Goal: Information Seeking & Learning: Learn about a topic

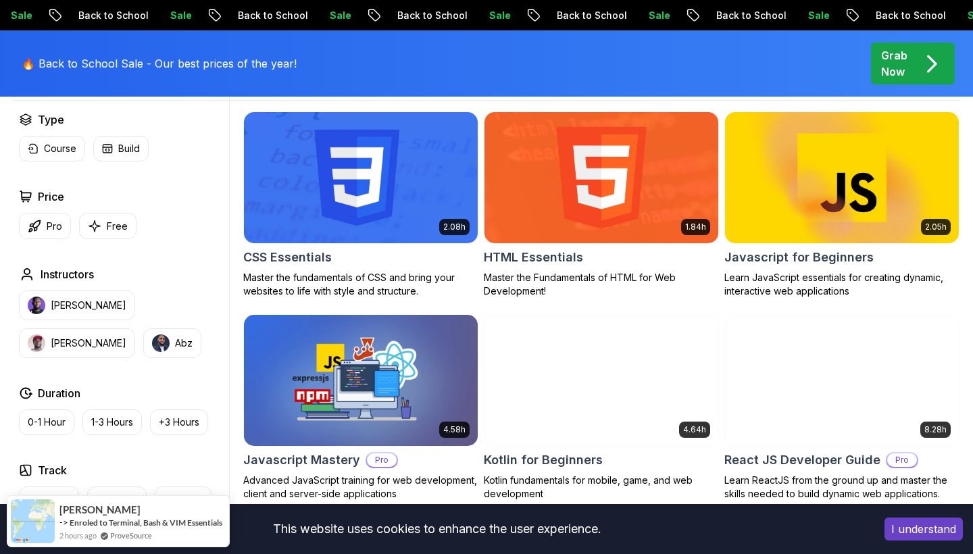
scroll to position [395, 0]
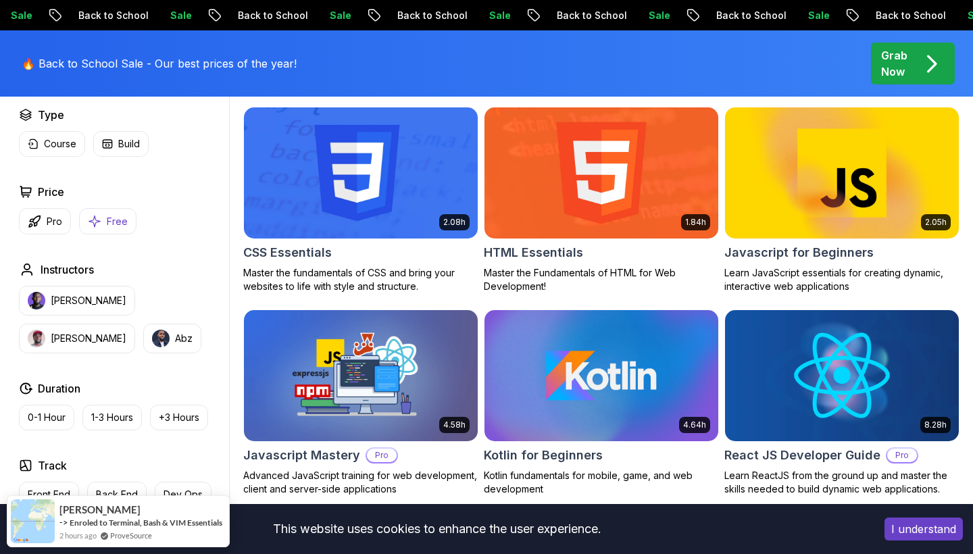
click at [122, 220] on p "Free" at bounding box center [117, 222] width 21 height 14
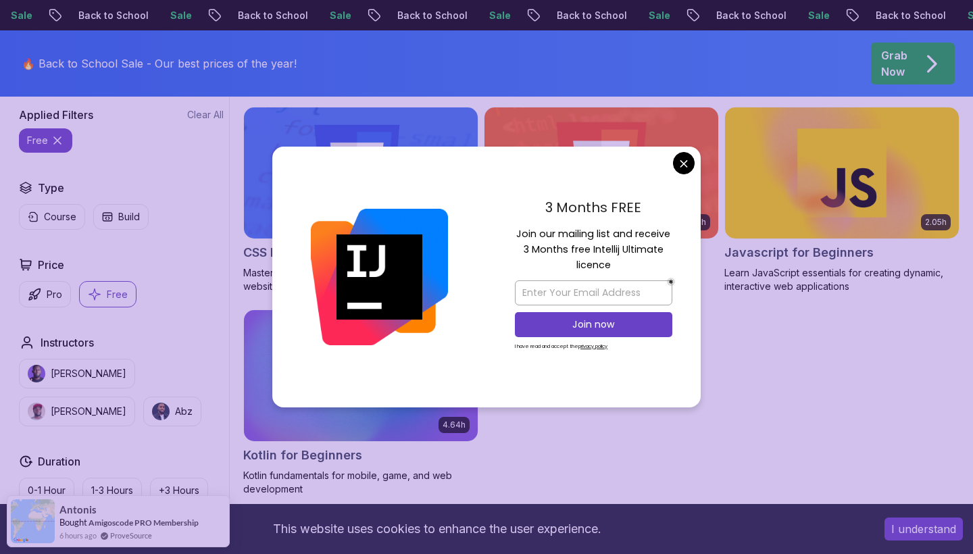
click at [691, 166] on body "Sale Back to School Sale Back to School Sale Back to School Sale Back to School…" at bounding box center [486, 510] width 973 height 1811
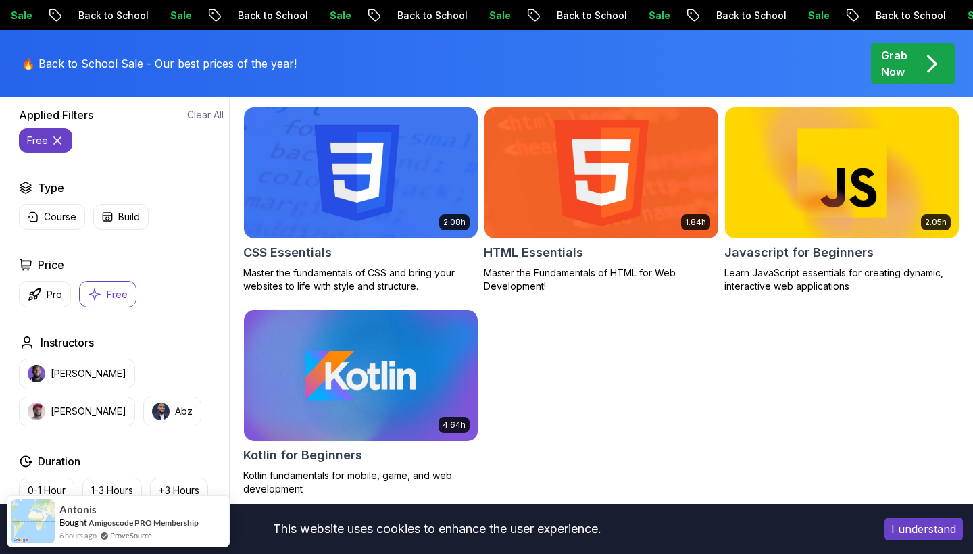
click at [590, 175] on img at bounding box center [600, 172] width 245 height 137
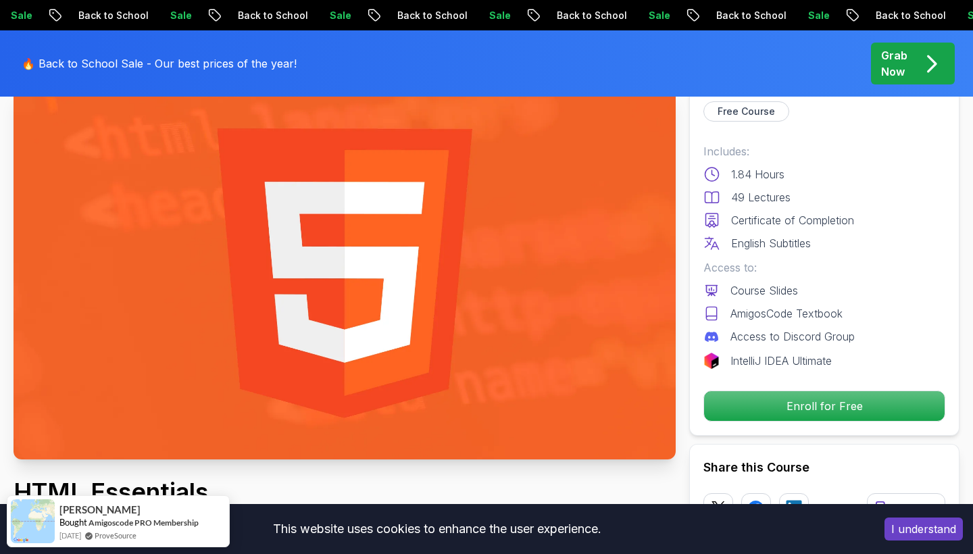
scroll to position [93, 0]
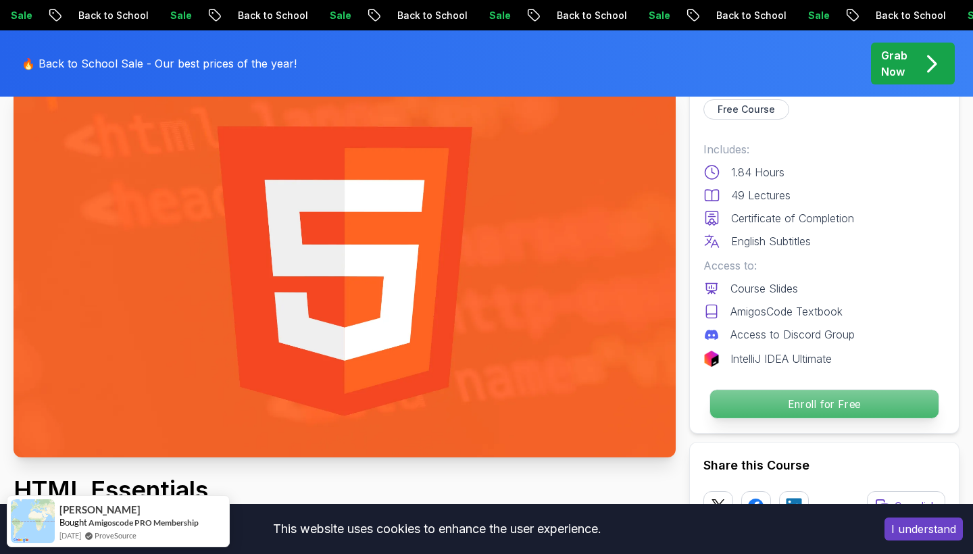
click at [843, 406] on p "Enroll for Free" at bounding box center [824, 404] width 228 height 28
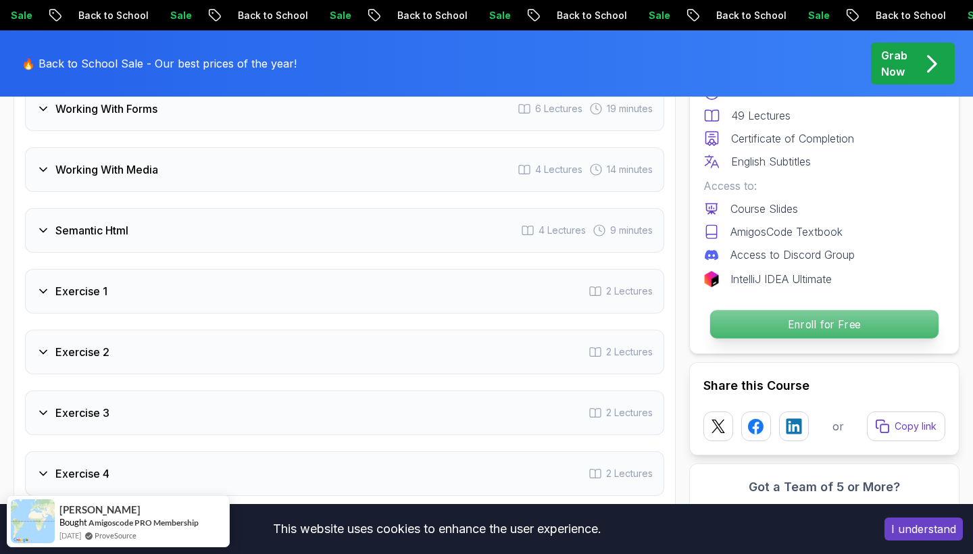
scroll to position [2736, 0]
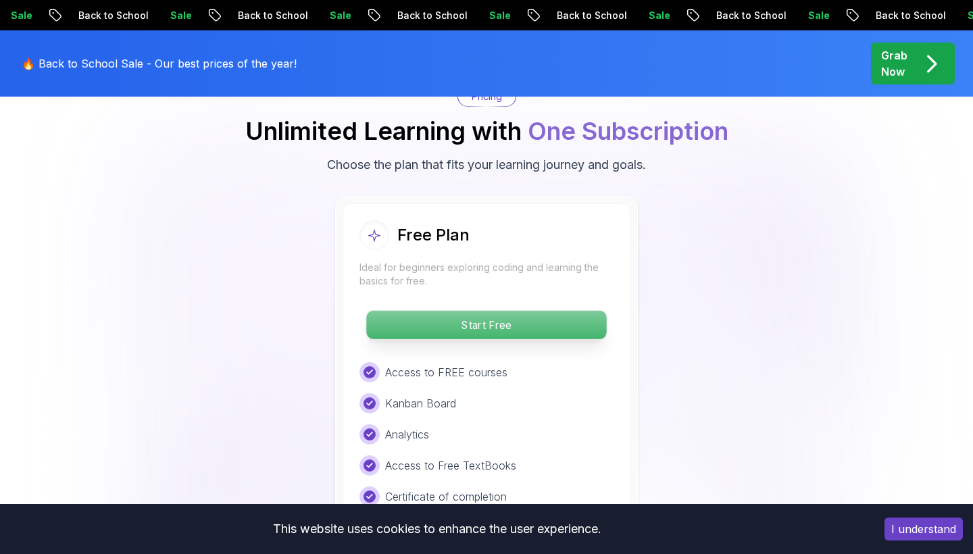
click at [531, 324] on p "Start Free" at bounding box center [486, 325] width 240 height 28
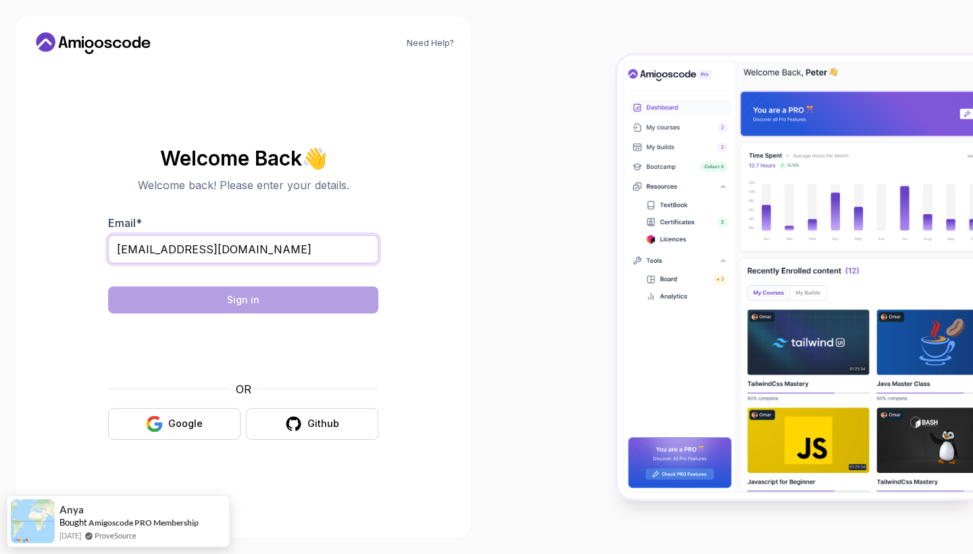
type input "[EMAIL_ADDRESS][DOMAIN_NAME]"
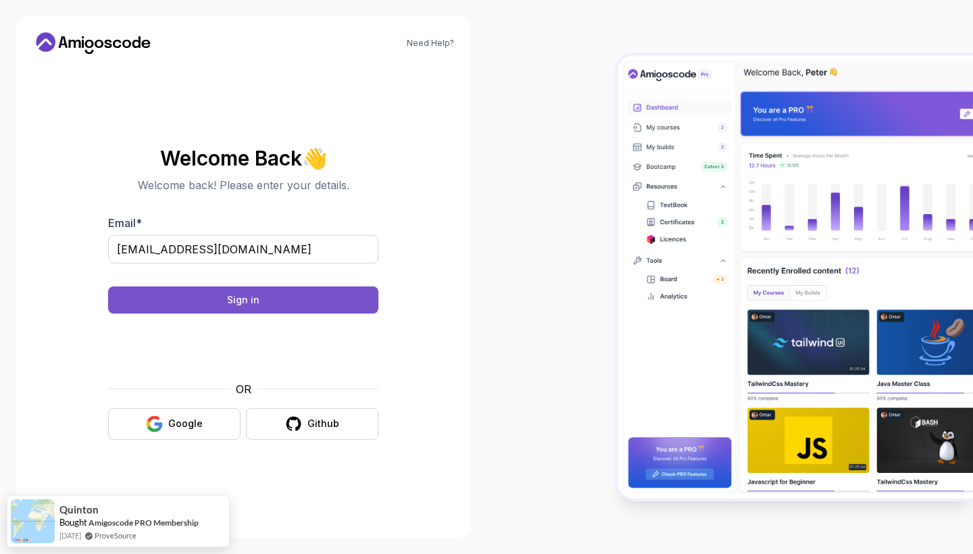
click at [315, 301] on button "Sign in" at bounding box center [243, 300] width 270 height 27
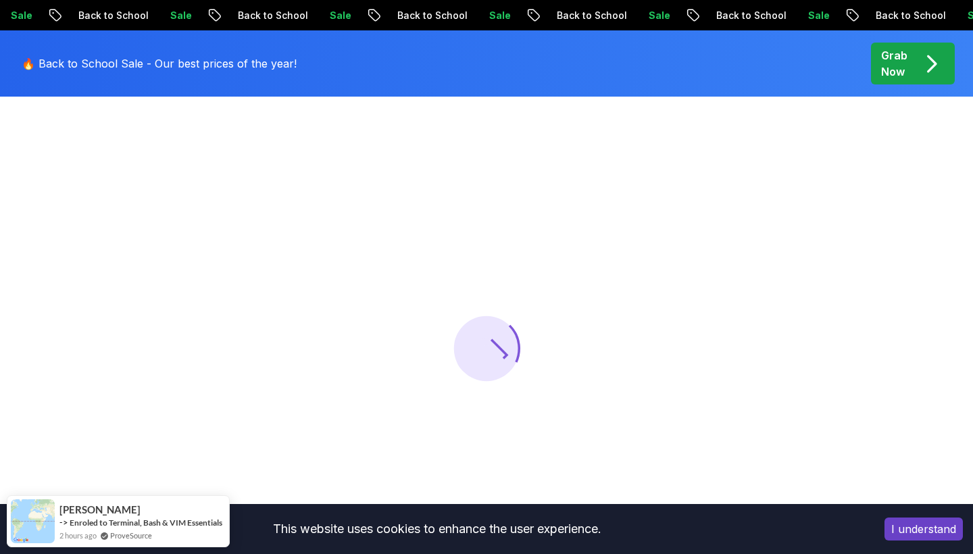
scroll to position [76, 0]
click at [923, 532] on button "I understand" at bounding box center [924, 529] width 78 height 23
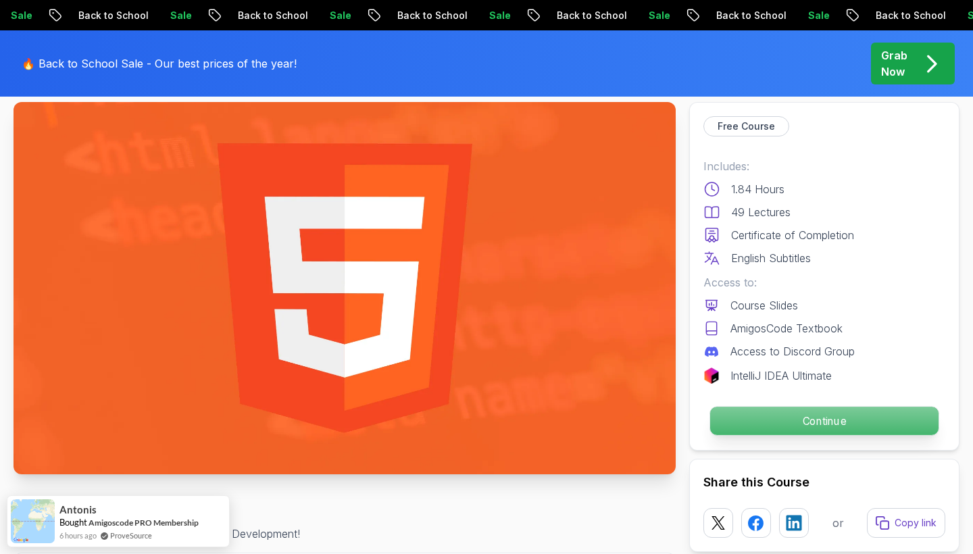
click at [834, 433] on p "Continue" at bounding box center [824, 421] width 228 height 28
click at [839, 425] on p "Continue" at bounding box center [824, 421] width 228 height 28
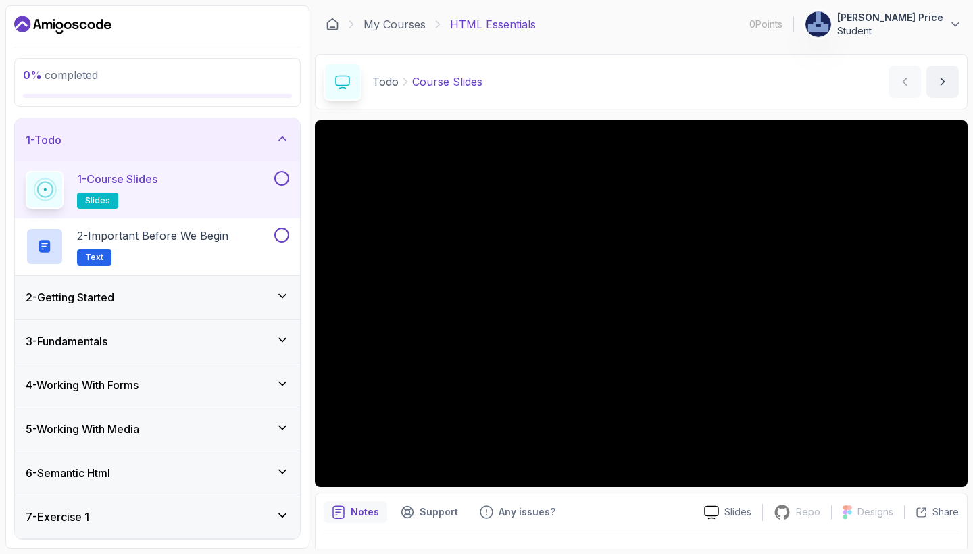
click at [289, 180] on button at bounding box center [281, 178] width 15 height 15
click at [265, 246] on div "2 - Important Before We Begin Text" at bounding box center [149, 247] width 246 height 38
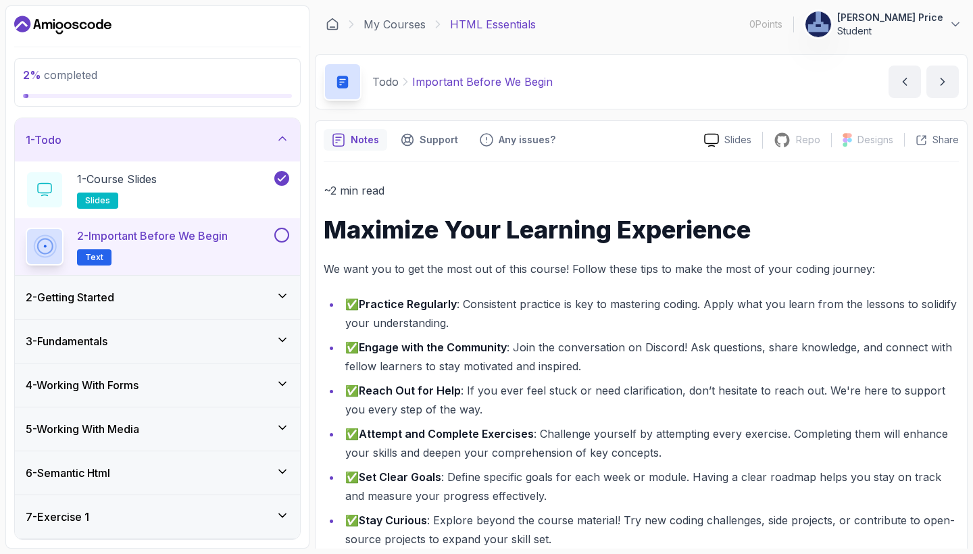
click at [289, 235] on button at bounding box center [281, 235] width 15 height 15
click at [589, 383] on li "✅ Reach Out for Help : If you ever feel stuck or need clarification, don’t hesi…" at bounding box center [650, 400] width 618 height 38
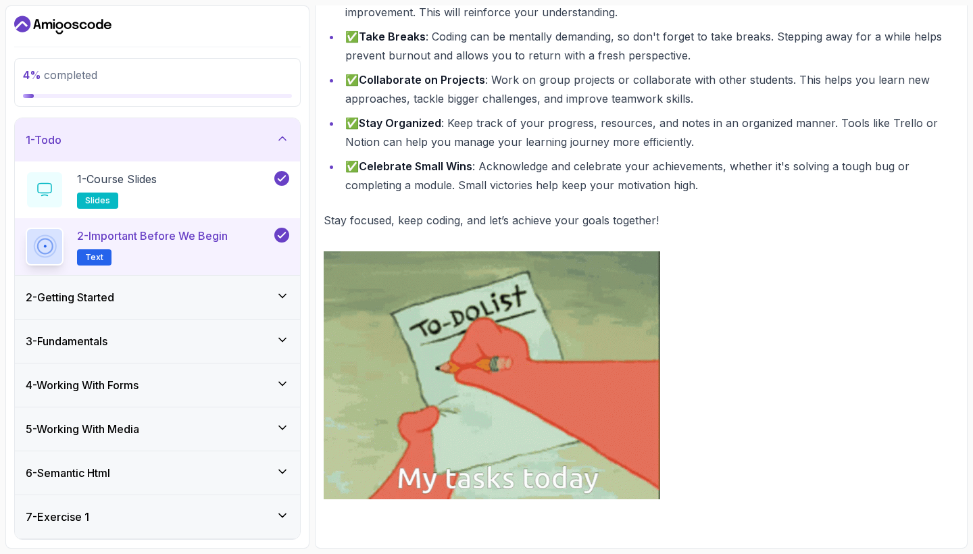
scroll to position [570, 0]
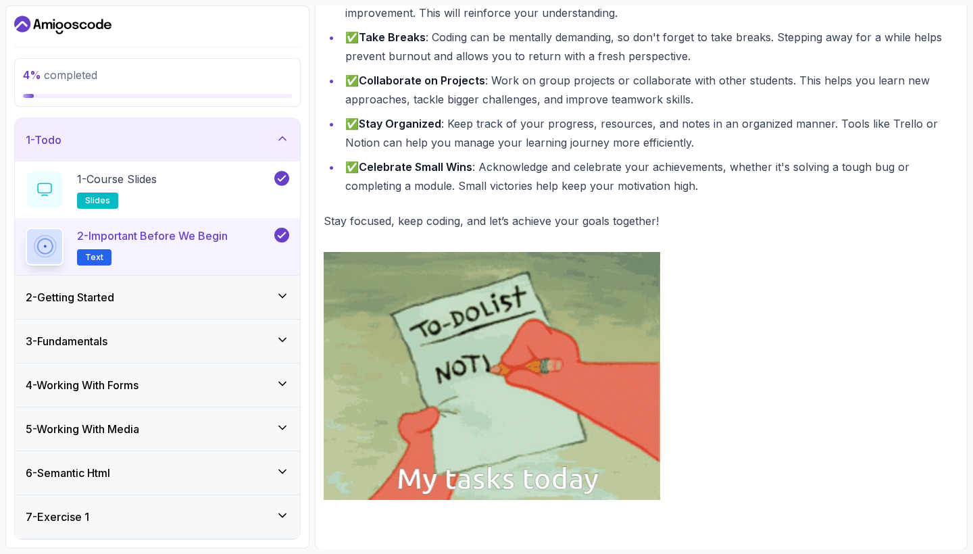
click at [260, 290] on div "2 - Getting Started" at bounding box center [158, 297] width 264 height 16
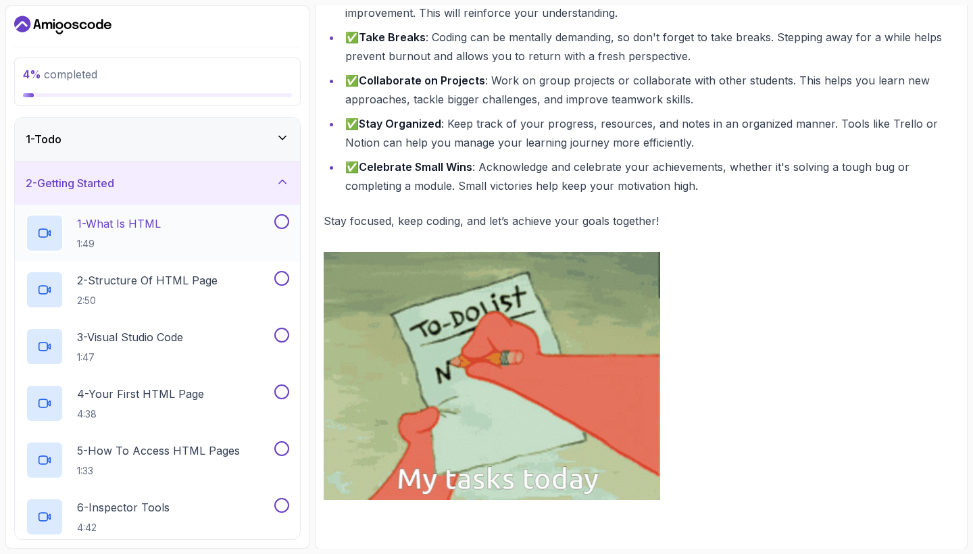
click at [275, 224] on button at bounding box center [281, 221] width 15 height 15
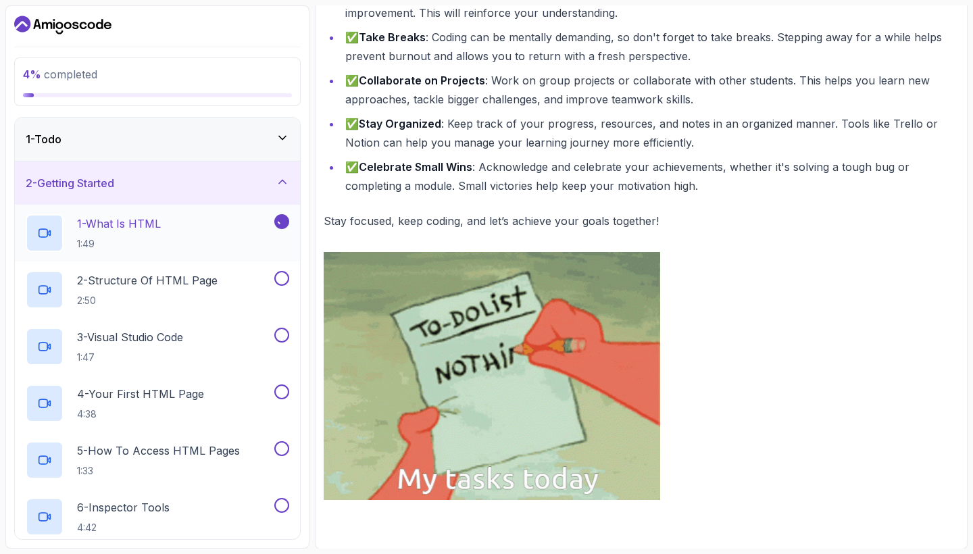
click at [199, 227] on div "1 - What Is HTML 1:49" at bounding box center [149, 233] width 246 height 38
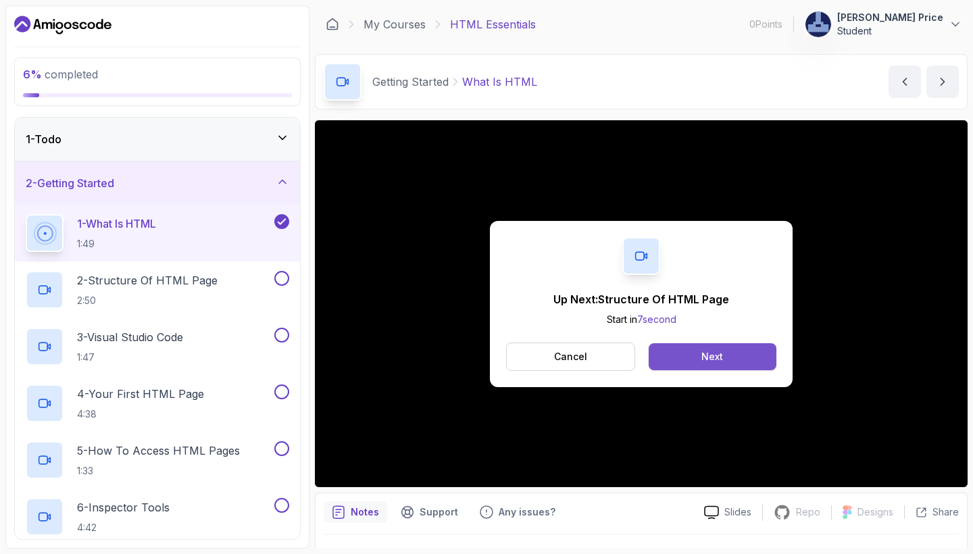
click at [668, 360] on button "Next" at bounding box center [713, 356] width 128 height 27
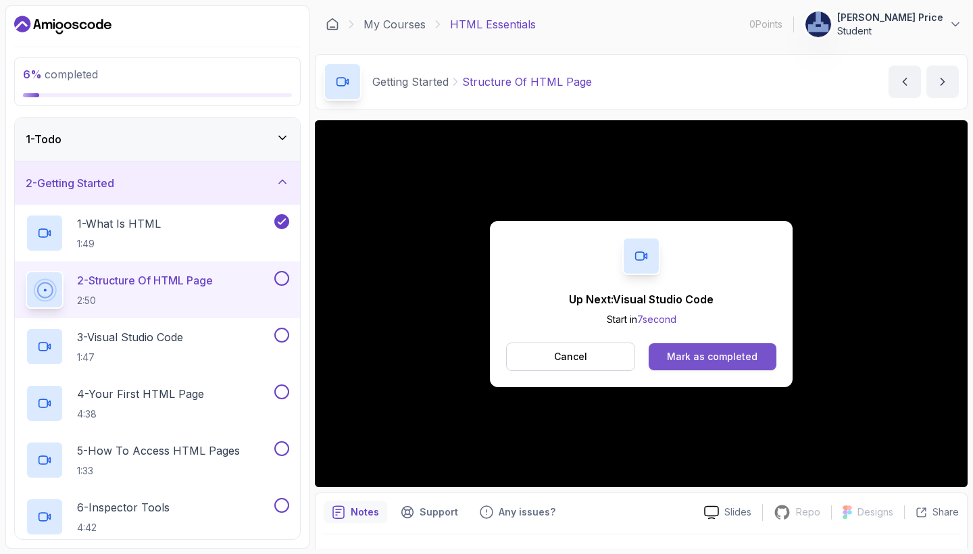
click at [681, 354] on div "Mark as completed" at bounding box center [712, 357] width 91 height 14
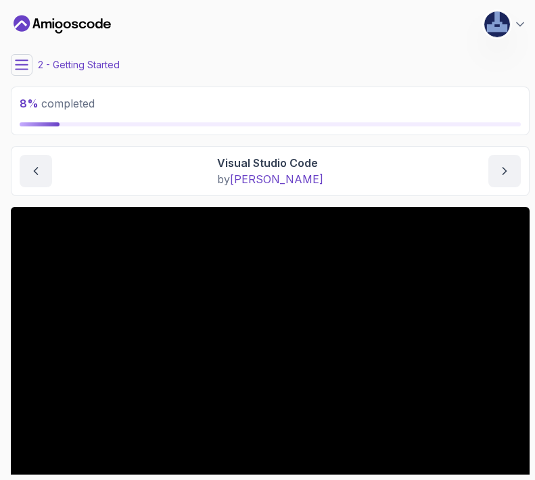
click at [508, 63] on div "2 - Getting Started" at bounding box center [270, 65] width 518 height 22
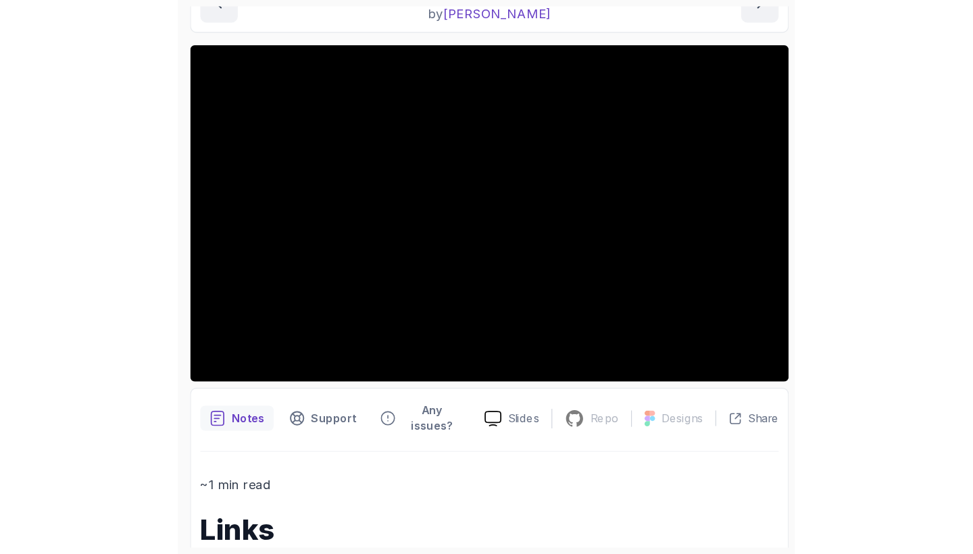
scroll to position [168, 0]
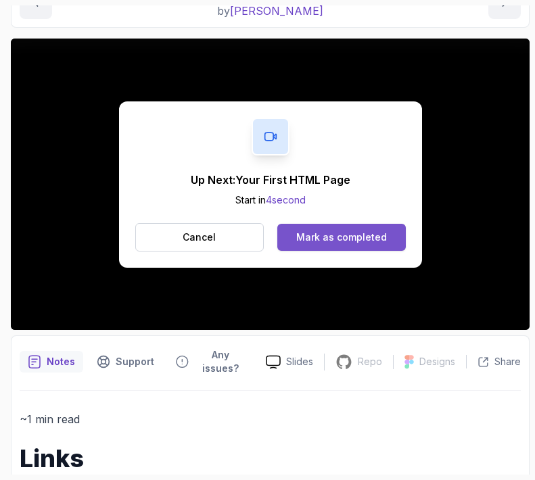
click at [330, 242] on div "Mark as completed" at bounding box center [341, 237] width 91 height 14
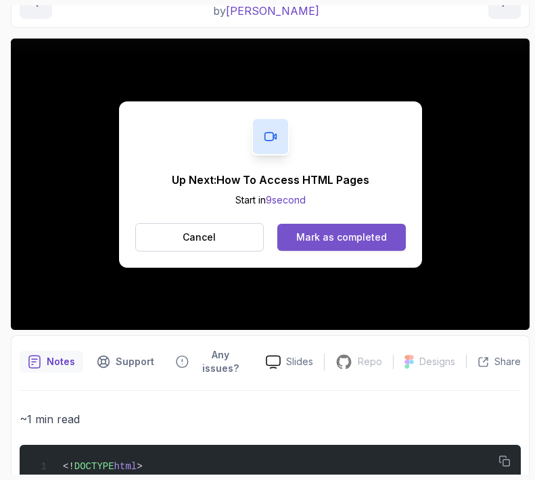
click at [363, 238] on div "Mark as completed" at bounding box center [341, 237] width 91 height 14
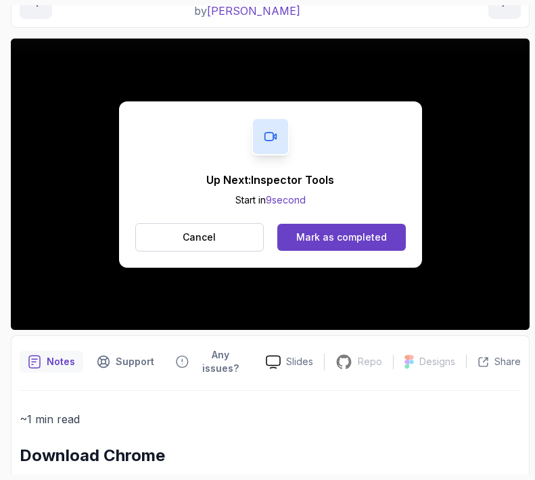
click at [363, 238] on div "Mark as completed" at bounding box center [341, 237] width 91 height 14
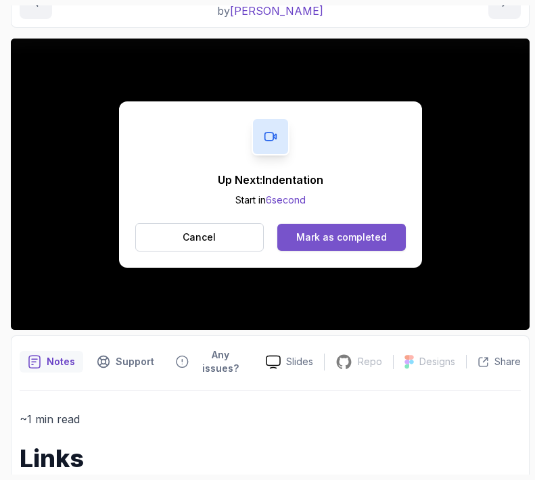
click at [326, 237] on div "Mark as completed" at bounding box center [341, 237] width 91 height 14
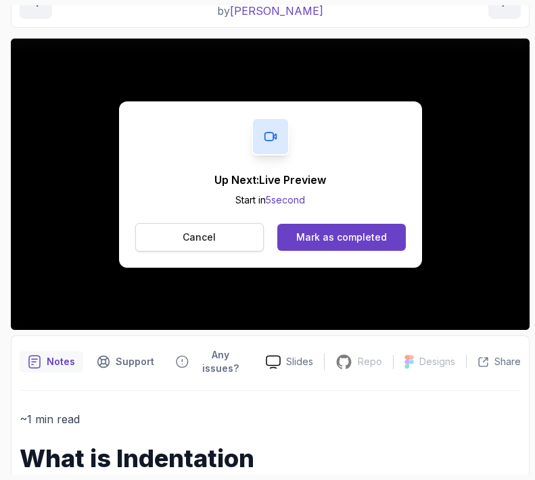
click at [235, 239] on button "Cancel" at bounding box center [199, 237] width 129 height 28
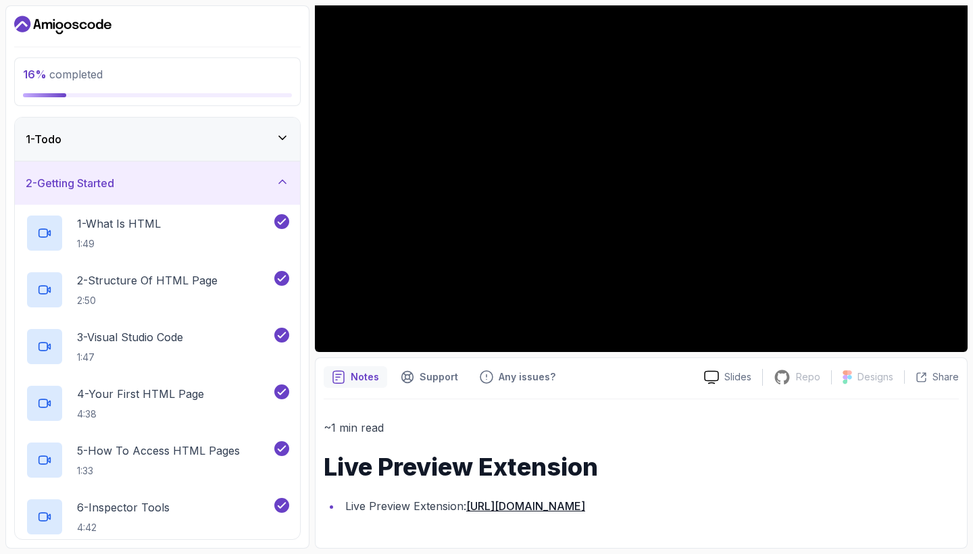
scroll to position [134, 0]
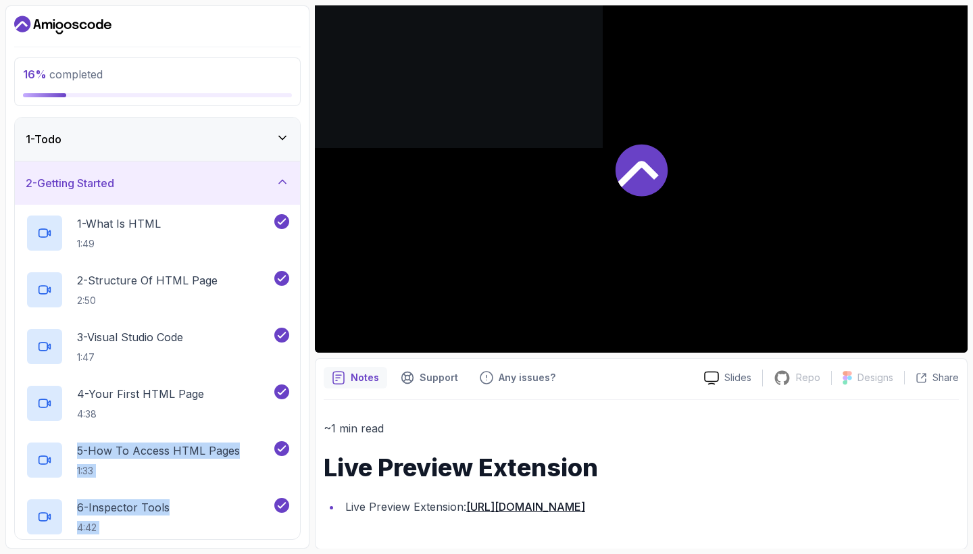
drag, startPoint x: 302, startPoint y: 430, endPoint x: 310, endPoint y: 352, distance: 78.1
click at [310, 352] on div "16 % completed 1 - Todo 2 - Getting Started 1 - What Is HTML 1:49 2 - Structure…" at bounding box center [486, 276] width 962 height 543
click at [197, 331] on div "3 - Visual Studio Code 1:47" at bounding box center [149, 347] width 246 height 38
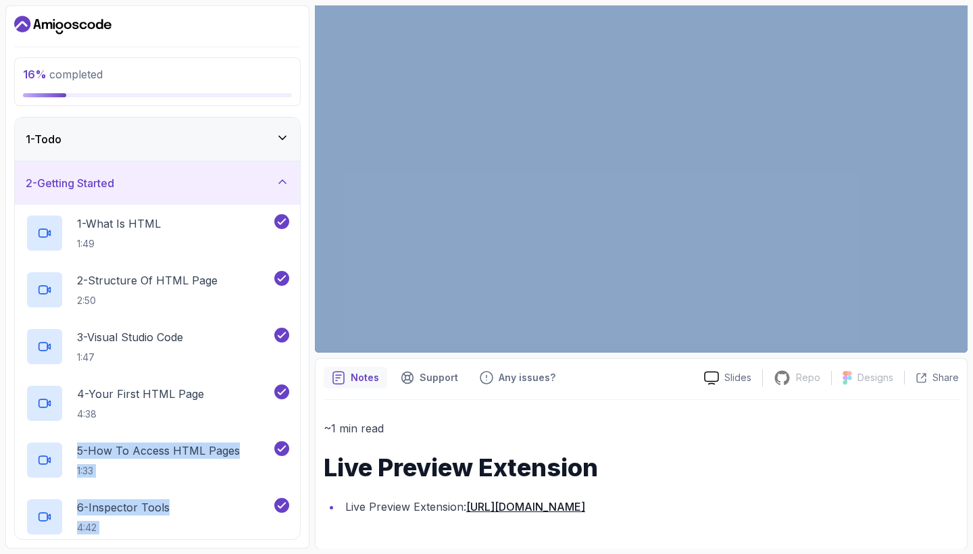
click at [276, 184] on icon at bounding box center [283, 182] width 14 height 14
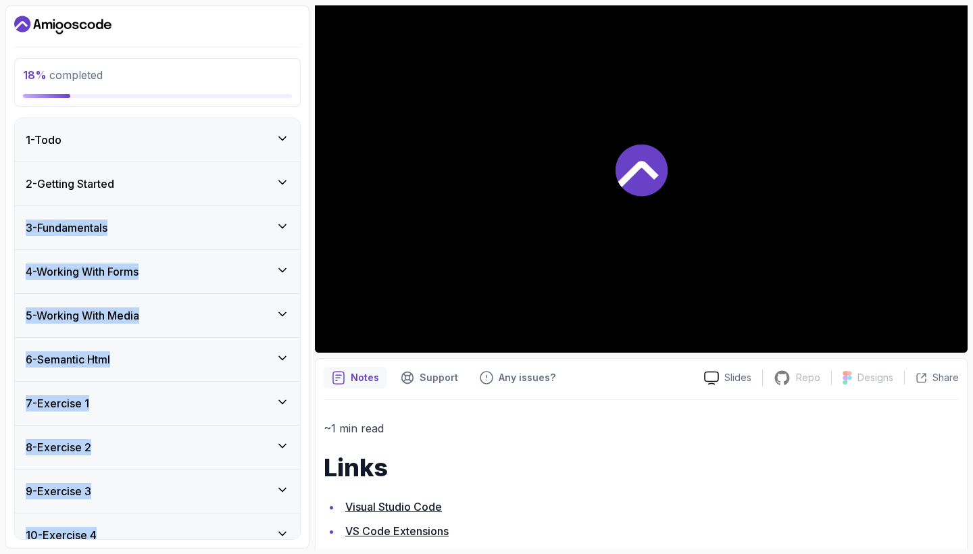
click at [282, 182] on icon at bounding box center [283, 183] width 14 height 14
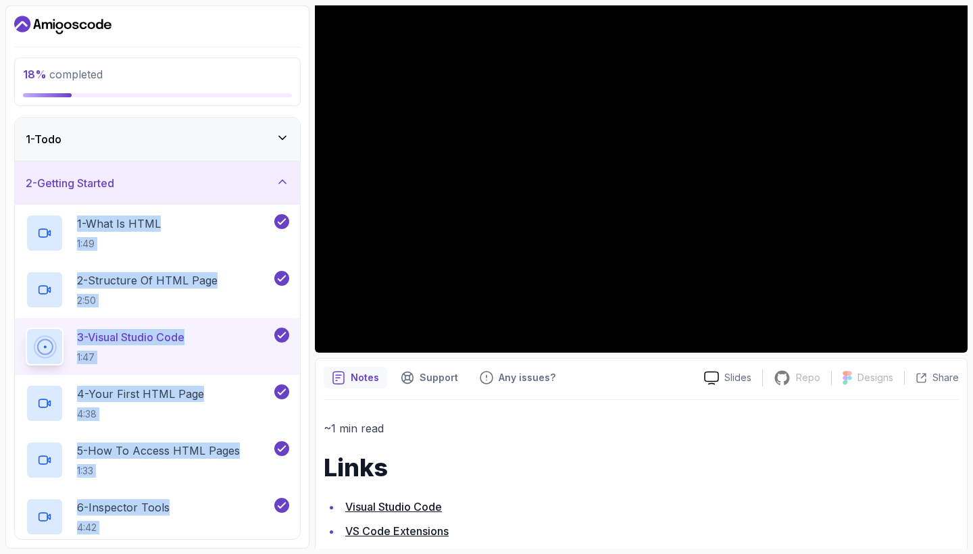
click at [615, 451] on div "~1 min read Links Visual Studio Code VS Code Extensions VS Code Shortcuts VS Co…" at bounding box center [641, 516] width 635 height 195
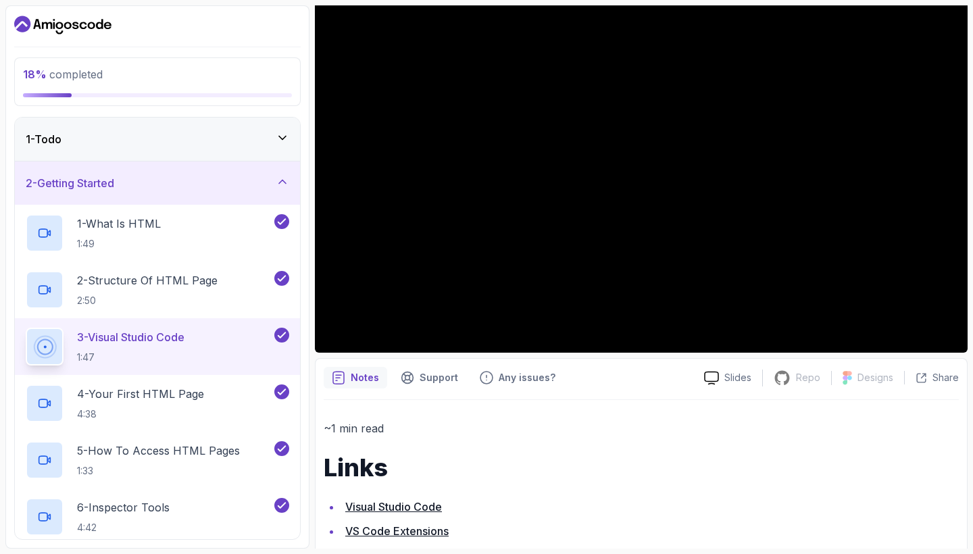
click at [281, 180] on icon at bounding box center [283, 182] width 14 height 14
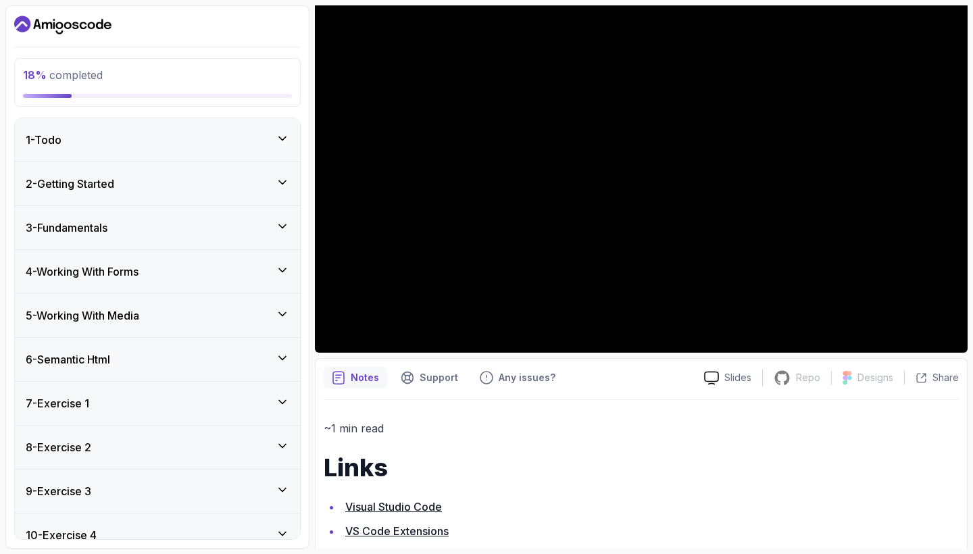
click at [280, 191] on div "2 - Getting Started" at bounding box center [158, 184] width 264 height 16
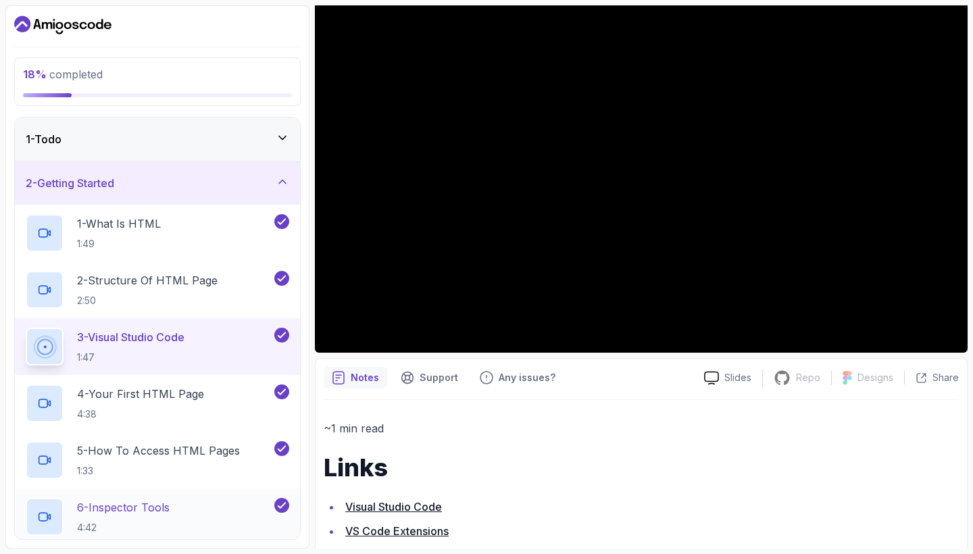
click at [233, 519] on div "6 - Inspector Tools 4:42" at bounding box center [149, 517] width 246 height 38
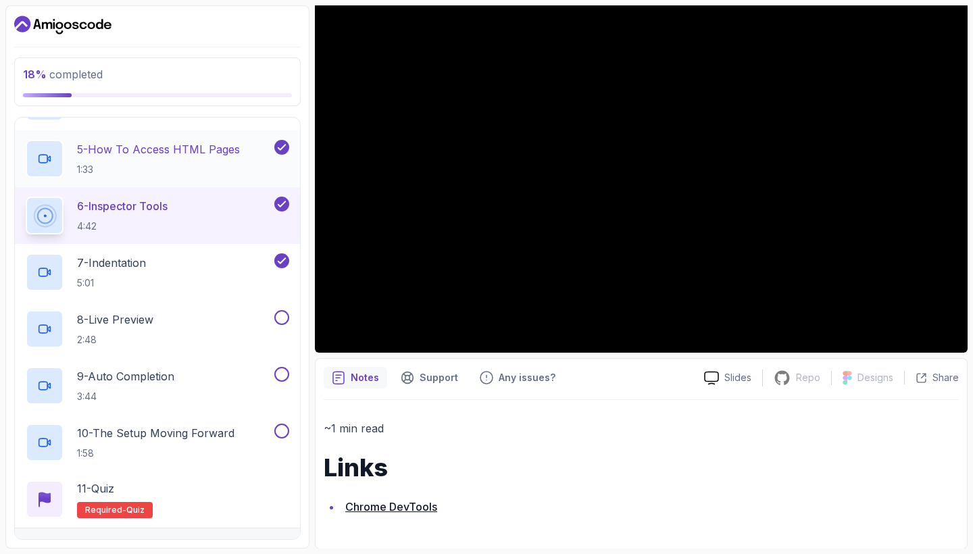
scroll to position [368, 0]
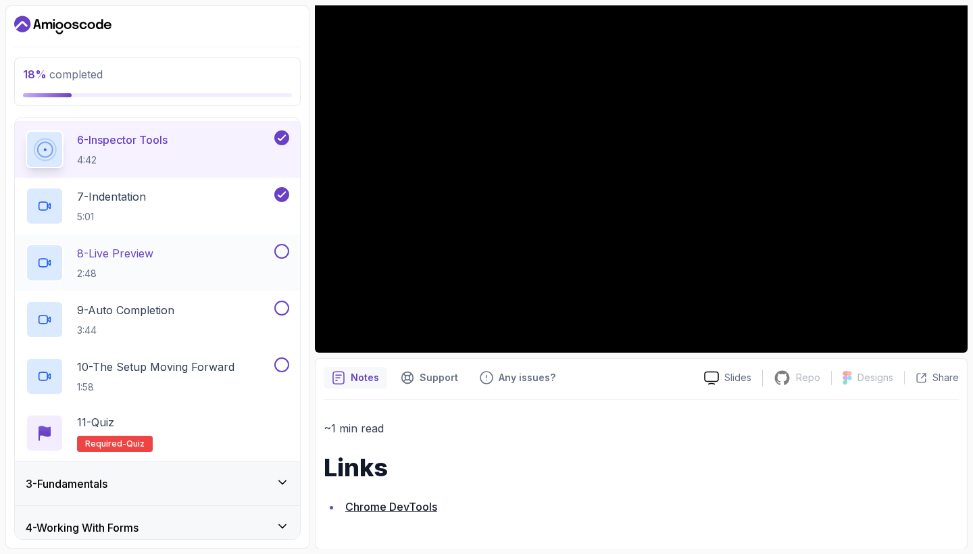
click at [255, 261] on div "8 - Live Preview 2:48" at bounding box center [149, 263] width 246 height 38
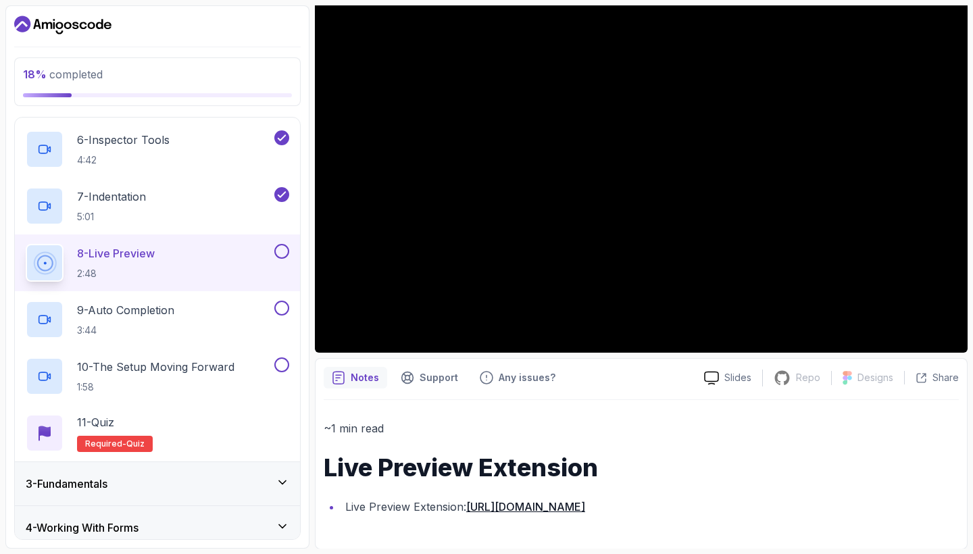
click at [973, 308] on section "18 % completed 1 - Todo 2 - Getting Started 1 - What Is HTML 1:49 2 - Structure…" at bounding box center [486, 277] width 973 height 554
click at [973, 160] on section "18 % completed 1 - Todo 2 - Getting Started 1 - What Is HTML 1:49 2 - Structure…" at bounding box center [486, 277] width 973 height 554
